Goal: Check status: Check status

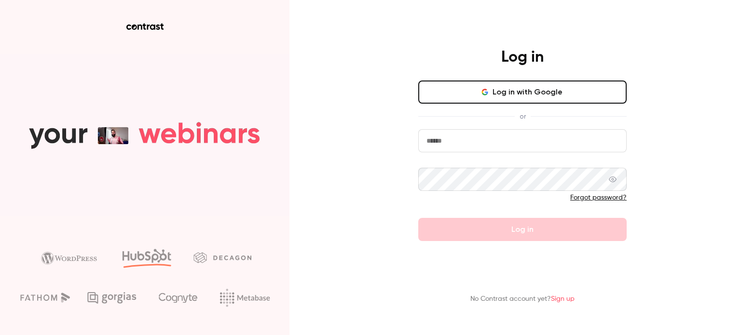
type input "**********"
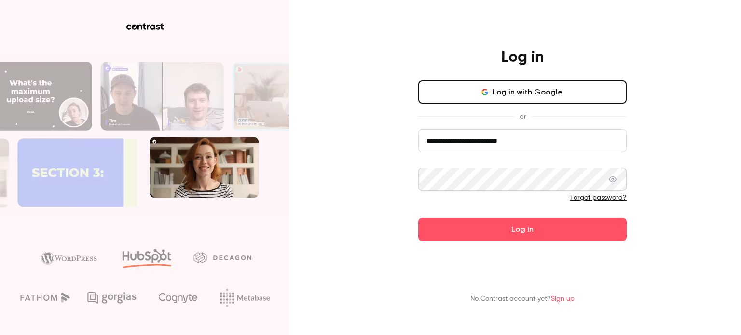
click at [526, 233] on form "**********" at bounding box center [522, 185] width 209 height 112
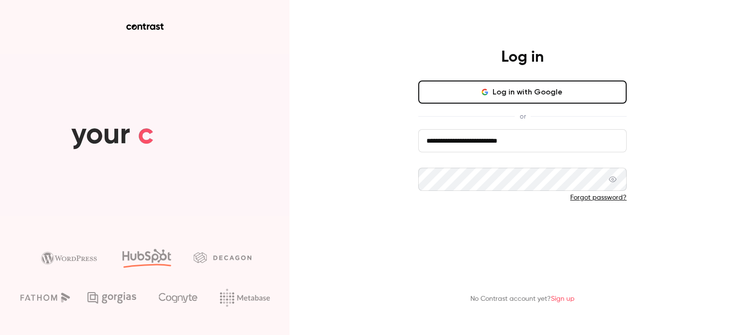
click at [523, 233] on button "Log in" at bounding box center [522, 229] width 209 height 23
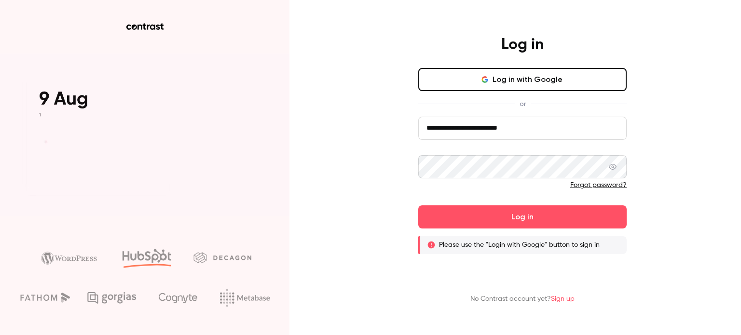
click at [534, 80] on button "Log in with Google" at bounding box center [522, 79] width 209 height 23
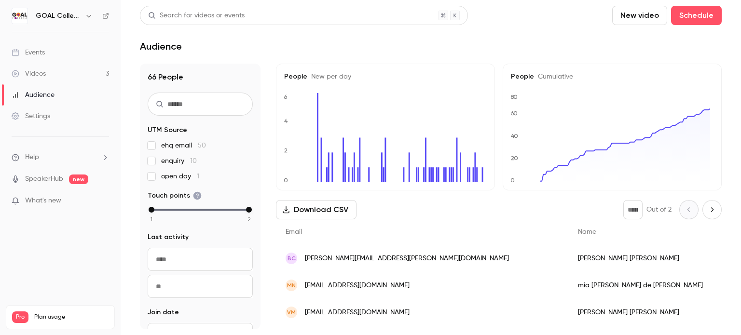
click at [50, 92] on div "Audience" at bounding box center [33, 95] width 43 height 10
click at [37, 73] on div "Videos" at bounding box center [29, 74] width 34 height 10
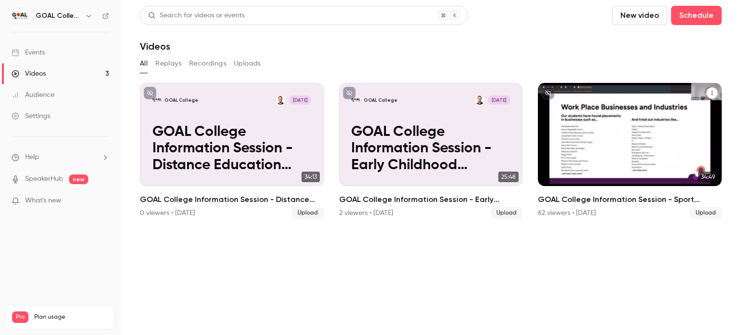
click at [585, 152] on p "GOAL College Information Session - Sport Classes" at bounding box center [630, 149] width 159 height 50
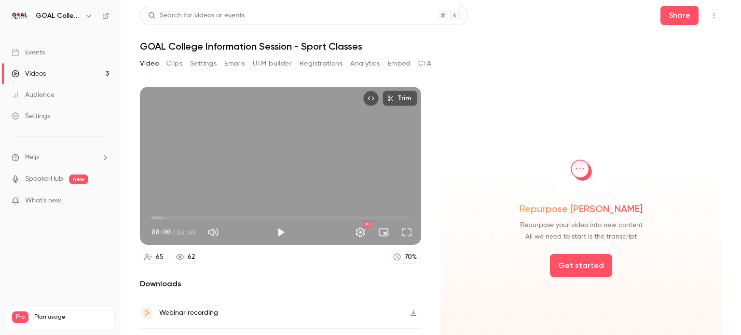
click at [319, 65] on button "Registrations" at bounding box center [321, 63] width 43 height 15
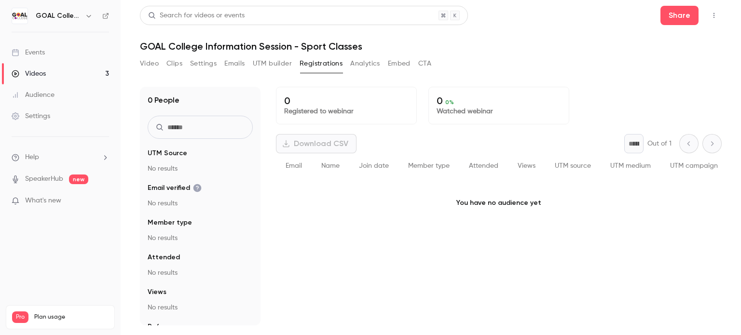
click at [195, 131] on input "text" at bounding box center [200, 127] width 105 height 23
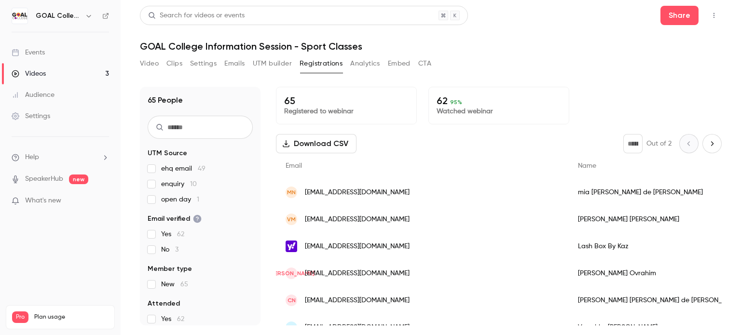
click at [195, 131] on input "text" at bounding box center [200, 127] width 105 height 23
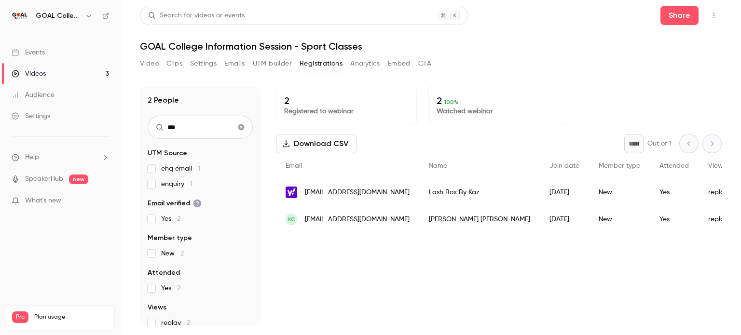
type input "***"
click at [333, 195] on span "[EMAIL_ADDRESS][DOMAIN_NAME]" at bounding box center [357, 193] width 105 height 10
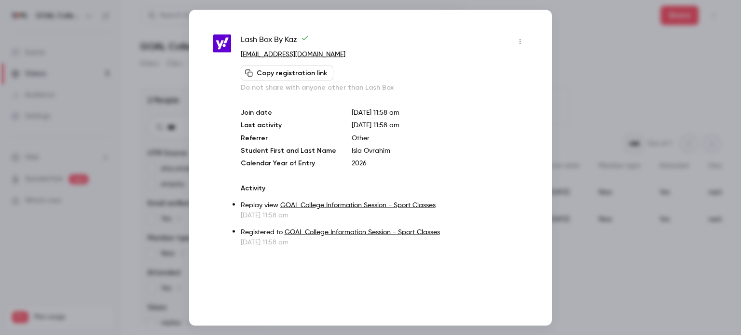
click at [591, 92] on div at bounding box center [370, 167] width 741 height 335
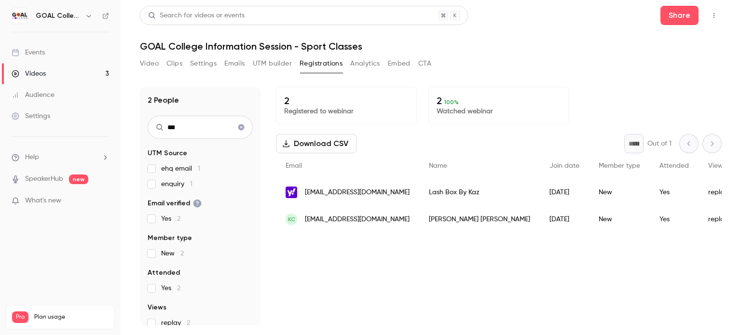
click at [473, 108] on p "Watched webinar" at bounding box center [499, 112] width 125 height 10
click at [372, 67] on button "Analytics" at bounding box center [365, 63] width 30 height 15
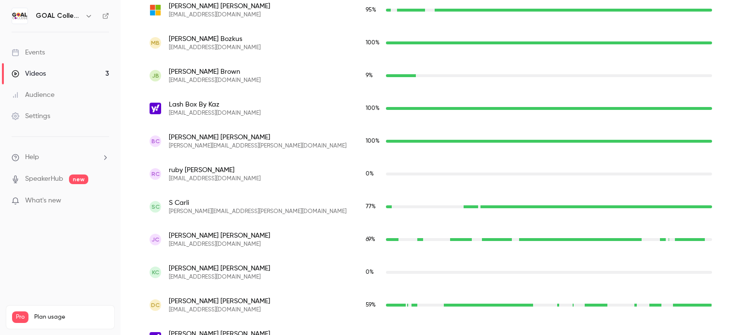
scroll to position [241, 0]
